Goal: Information Seeking & Learning: Check status

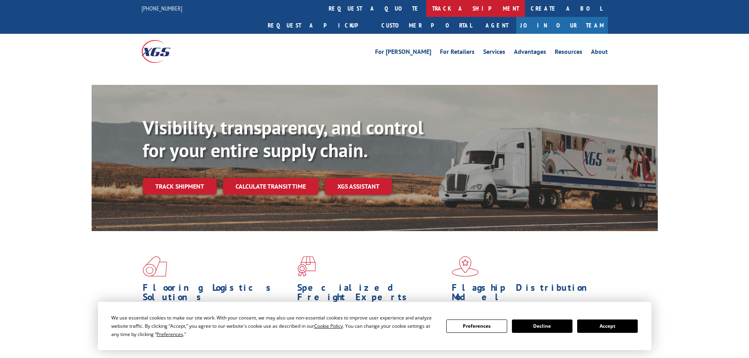
click at [426, 12] on link "track a shipment" at bounding box center [475, 8] width 99 height 17
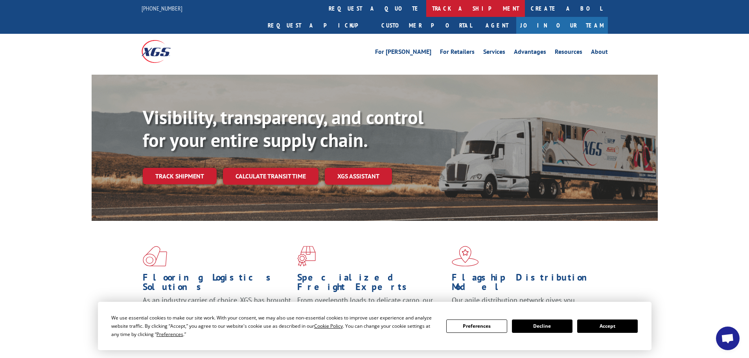
click at [426, 11] on link "track a shipment" at bounding box center [475, 8] width 99 height 17
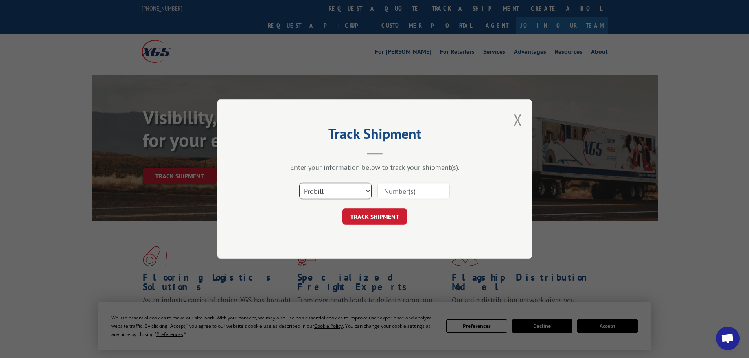
click at [367, 188] on select "Select category... Probill BOL PO" at bounding box center [335, 191] width 72 height 17
select select "bol"
click at [299, 183] on select "Select category... Probill BOL PO" at bounding box center [335, 191] width 72 height 17
click at [384, 189] on input at bounding box center [413, 191] width 72 height 17
paste input "7032377"
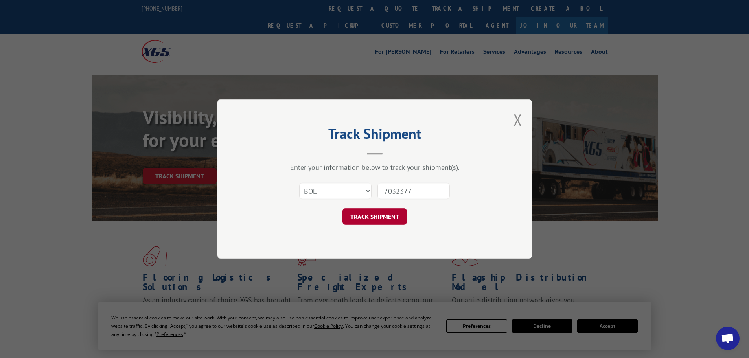
type input "7032377"
click at [369, 216] on button "TRACK SHIPMENT" at bounding box center [374, 216] width 64 height 17
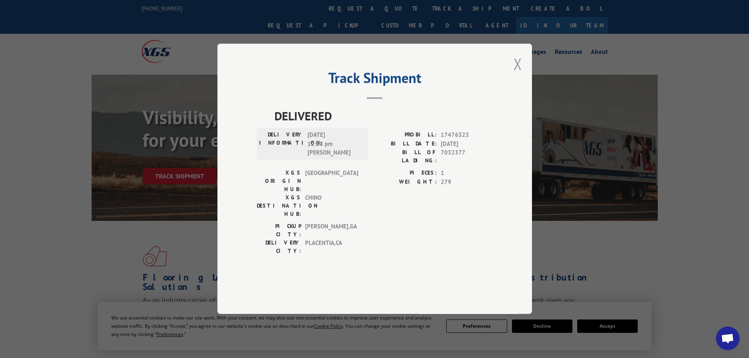
click at [517, 74] on button "Close modal" at bounding box center [517, 63] width 9 height 21
